Goal: Check status: Check status

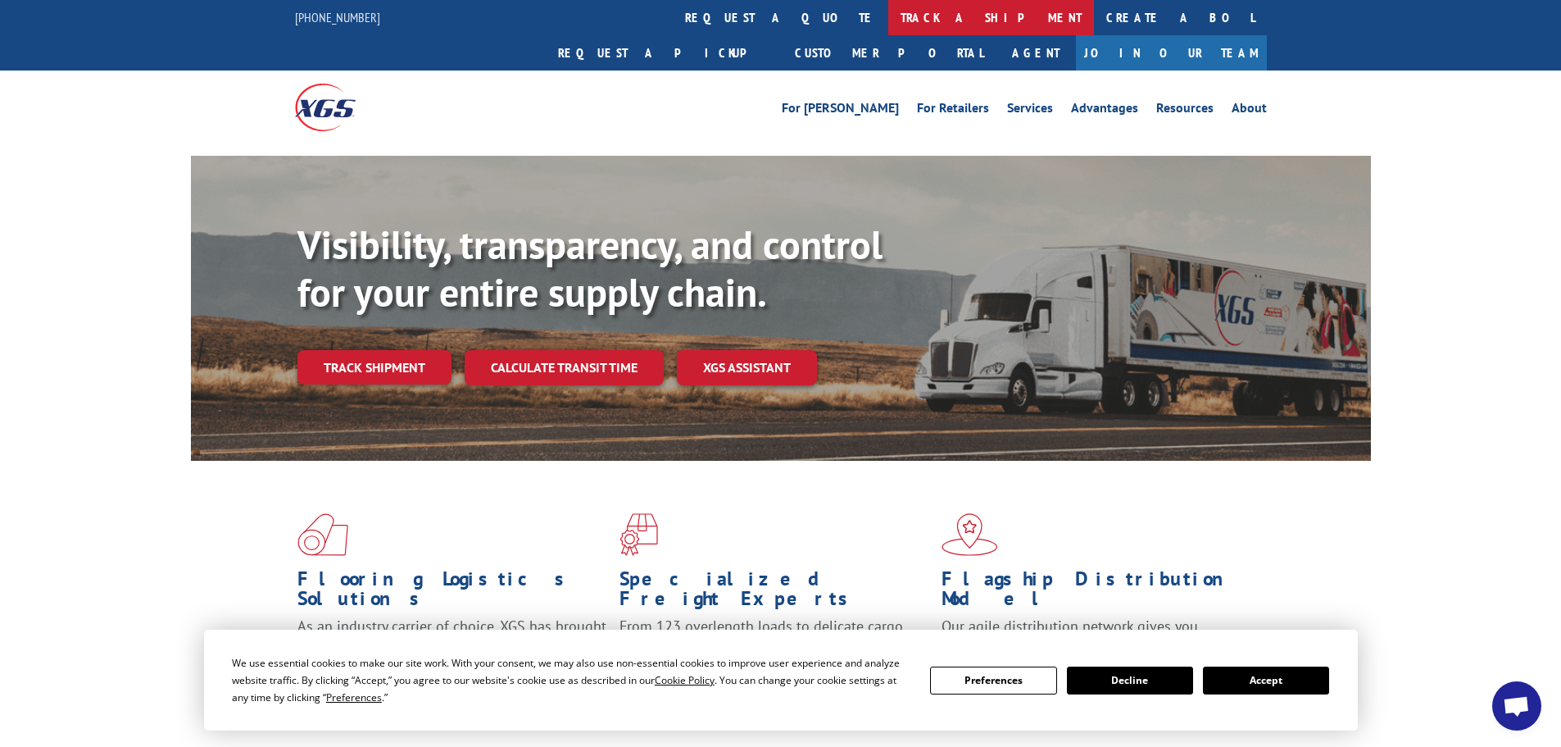
click at [888, 20] on link "track a shipment" at bounding box center [991, 17] width 206 height 35
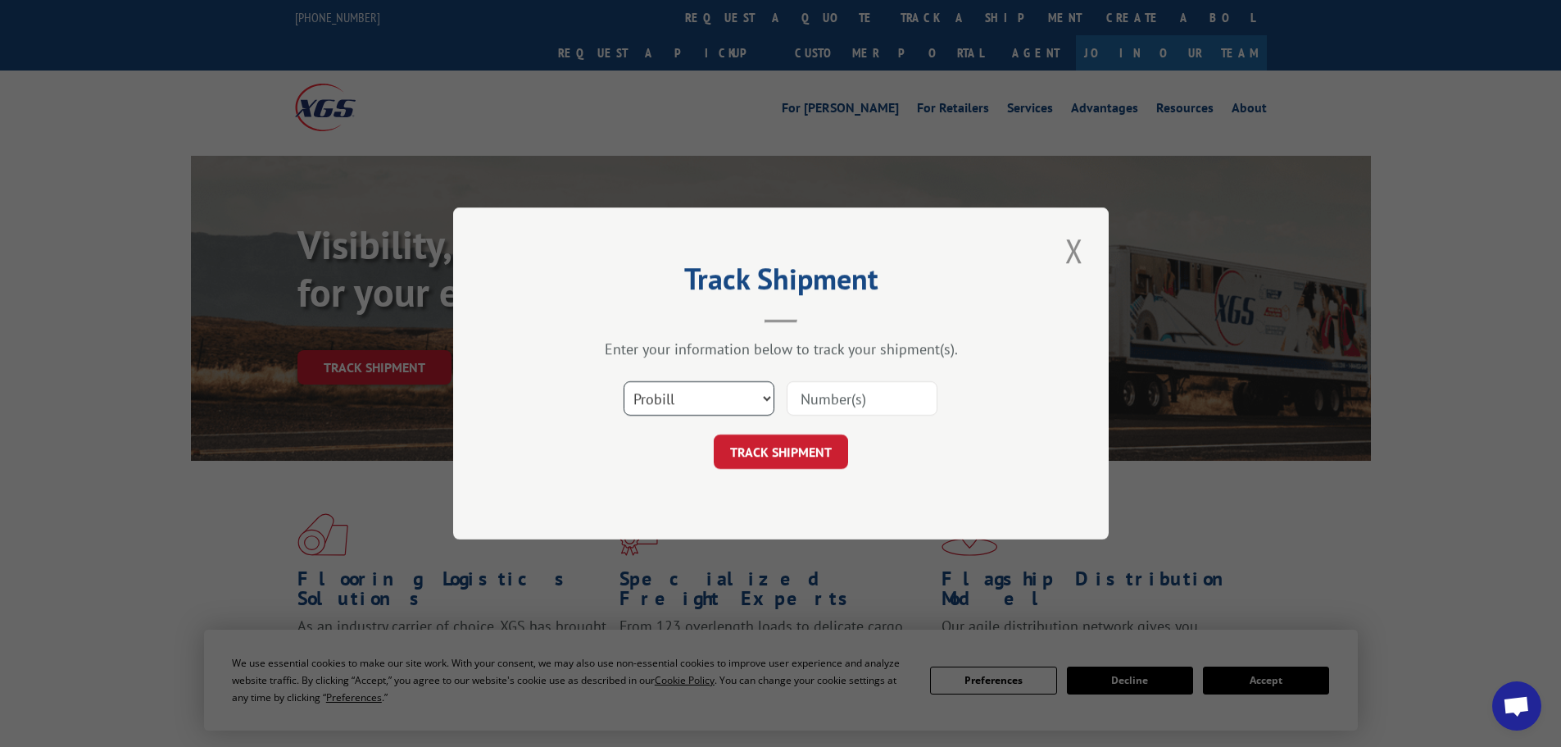
click at [660, 392] on select "Select category... Probill BOL PO" at bounding box center [699, 398] width 151 height 34
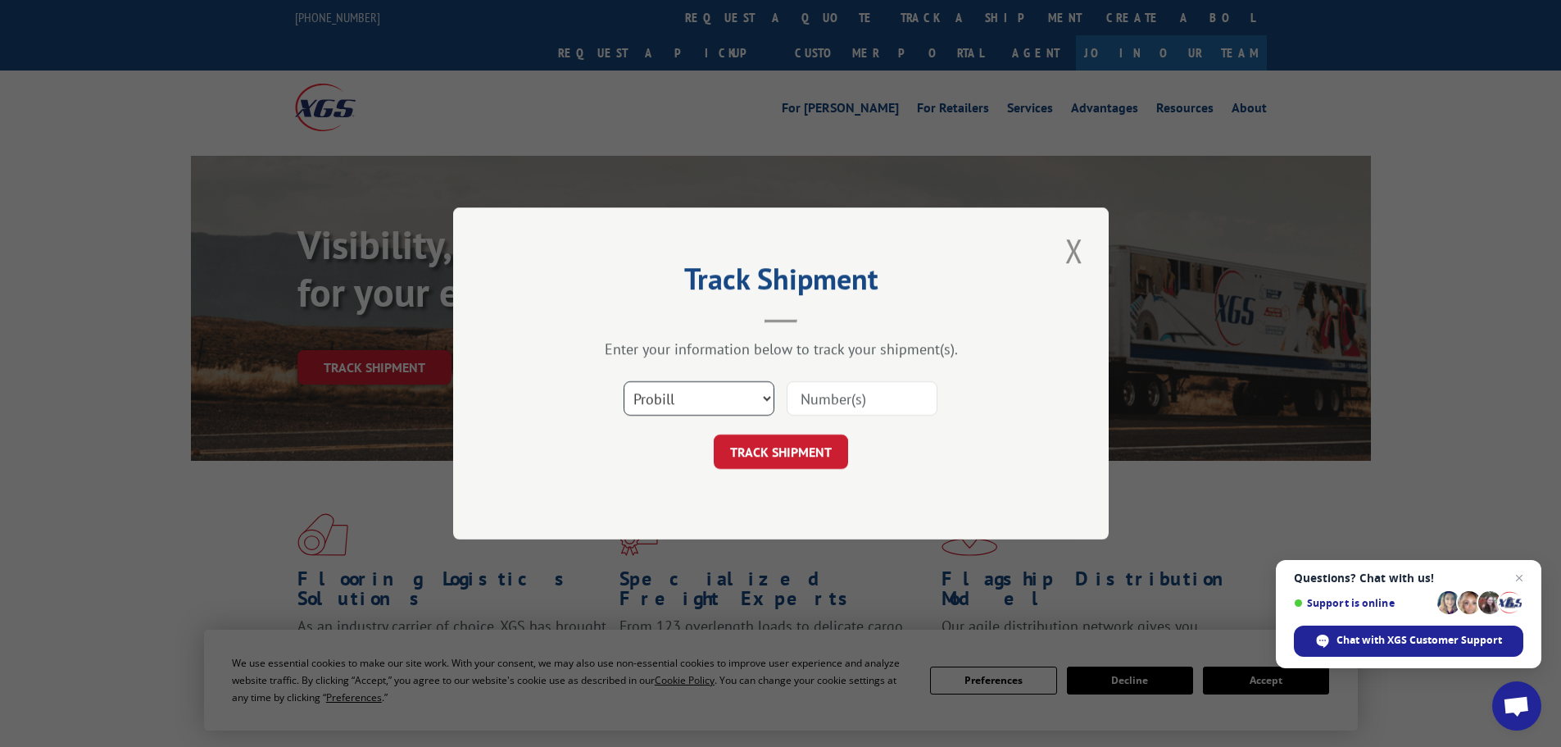
select select "bol"
click at [624, 381] on select "Select category... Probill BOL PO" at bounding box center [699, 398] width 151 height 34
click at [826, 393] on input at bounding box center [862, 398] width 151 height 34
paste input "5951914"
type input "5951914"
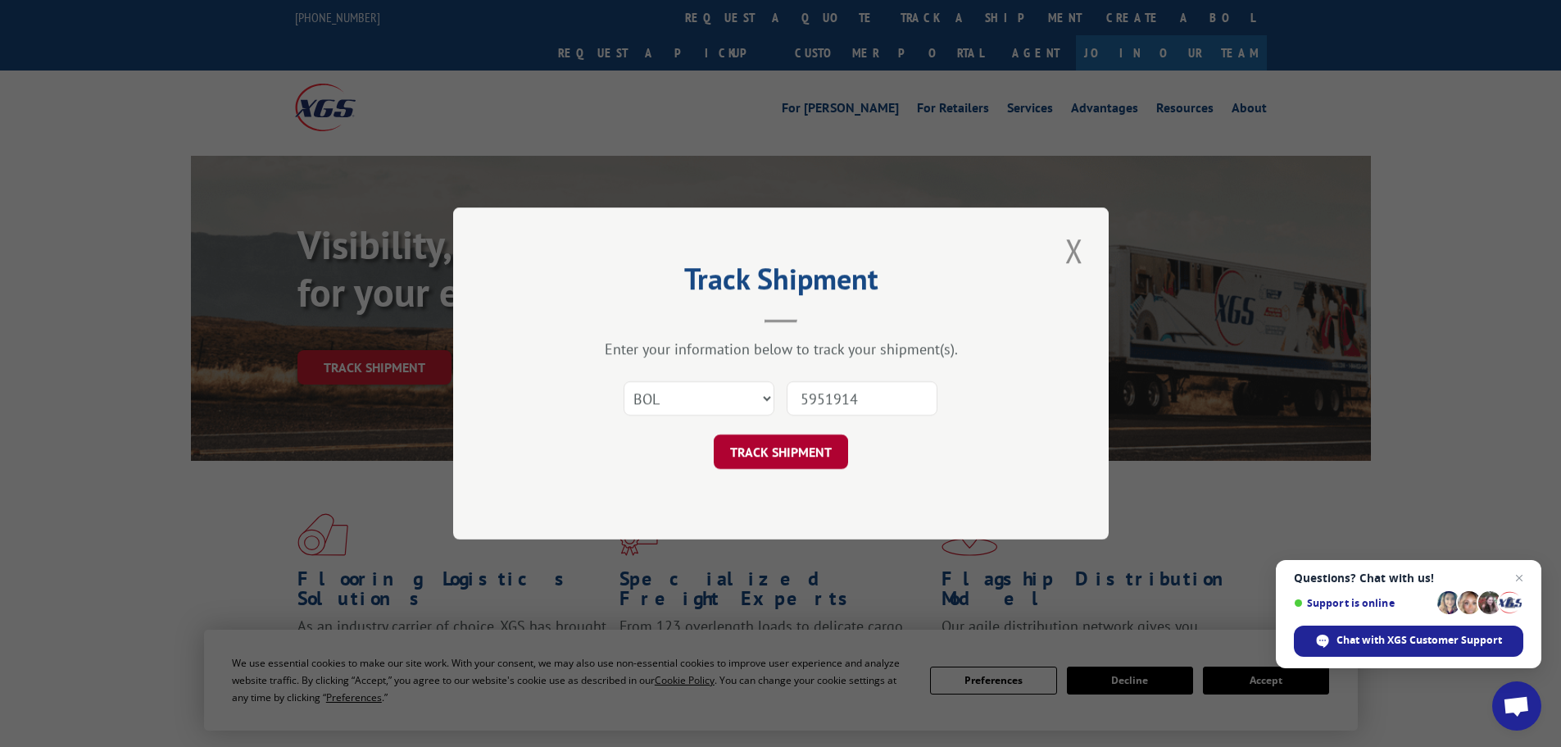
click at [769, 451] on button "TRACK SHIPMENT" at bounding box center [781, 451] width 134 height 34
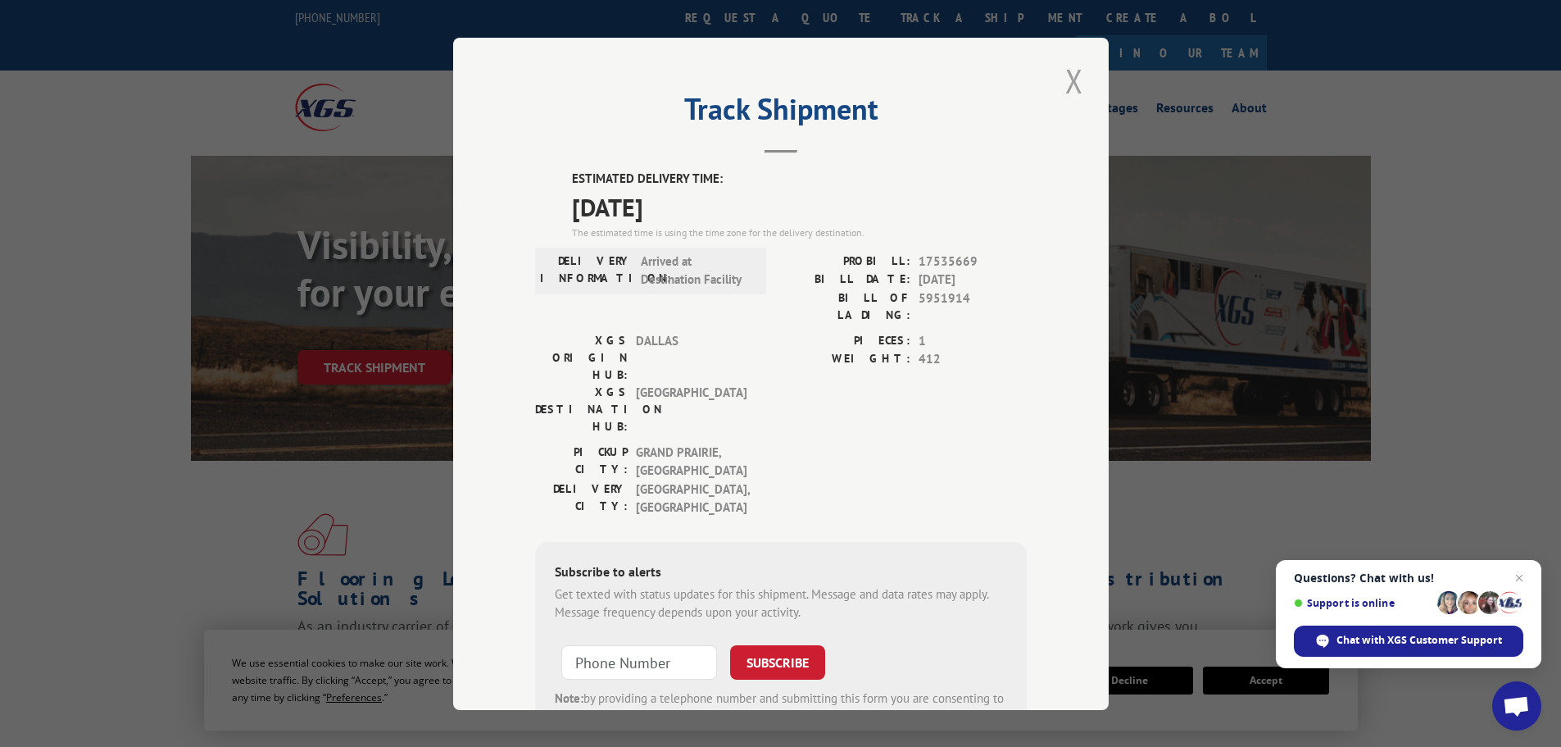
click at [1070, 79] on button "Close modal" at bounding box center [1075, 80] width 28 height 45
